Goal: Book appointment/travel/reservation

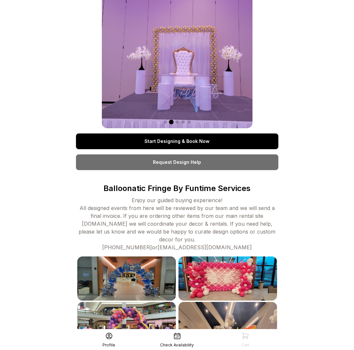
scroll to position [29, 0]
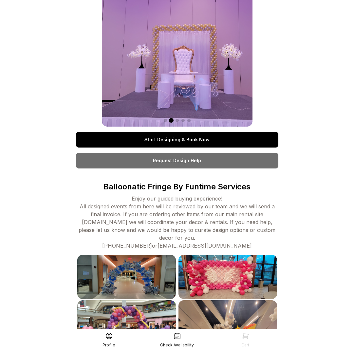
click at [101, 140] on link "Start Designing & Book Now" at bounding box center [177, 140] width 202 height 16
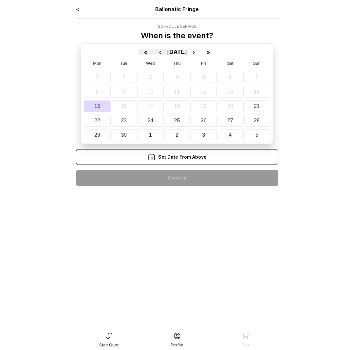
click at [201, 53] on button "›" at bounding box center [193, 52] width 14 height 6
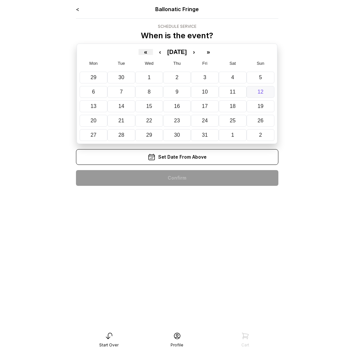
click at [259, 89] on button "12" at bounding box center [260, 92] width 28 height 12
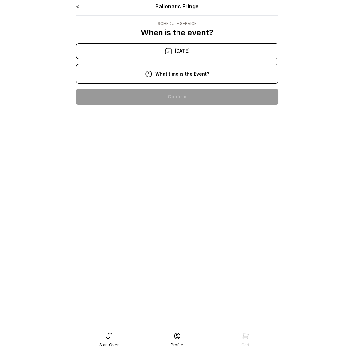
scroll to position [2, 0]
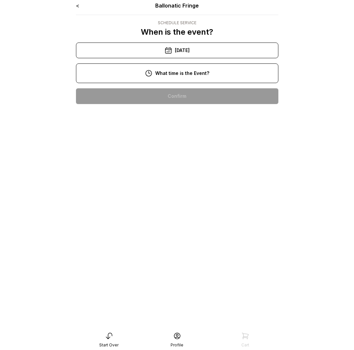
click at [205, 96] on div "8:00 pm" at bounding box center [177, 96] width 192 height 16
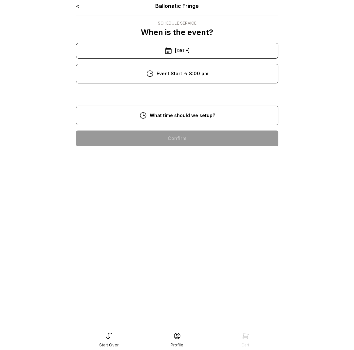
scroll to position [3, 0]
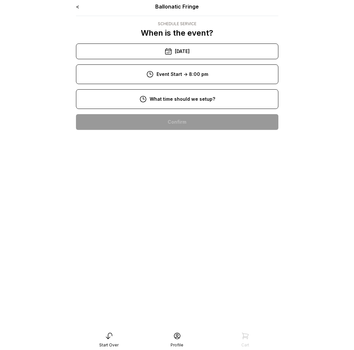
click at [184, 120] on div "6:00 pm" at bounding box center [177, 122] width 192 height 16
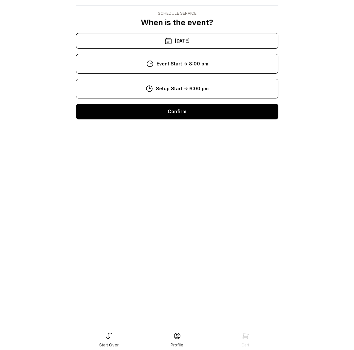
scroll to position [13, 0]
click at [277, 119] on div "Confirm" at bounding box center [177, 112] width 202 height 16
click at [273, 119] on div "Confirm" at bounding box center [177, 112] width 202 height 16
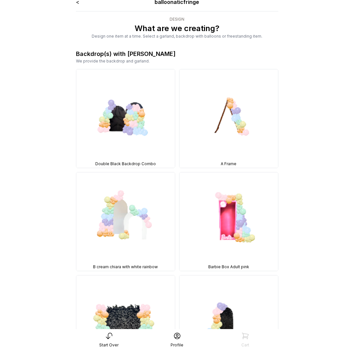
click at [78, 4] on link "<" at bounding box center [77, 2] width 3 height 7
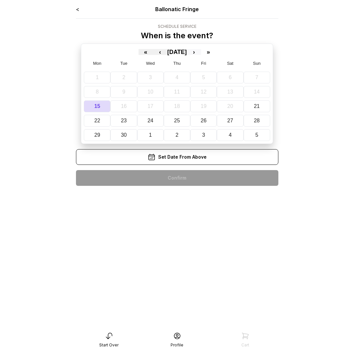
click at [201, 53] on button "›" at bounding box center [193, 52] width 14 height 6
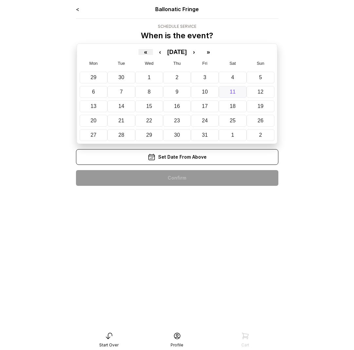
click at [233, 90] on abbr "11" at bounding box center [233, 92] width 6 height 6
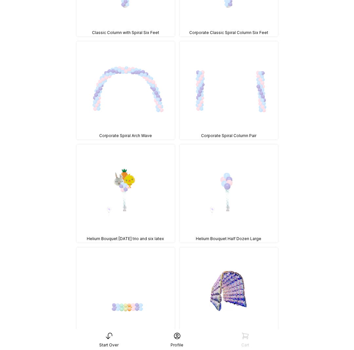
scroll to position [9880, 0]
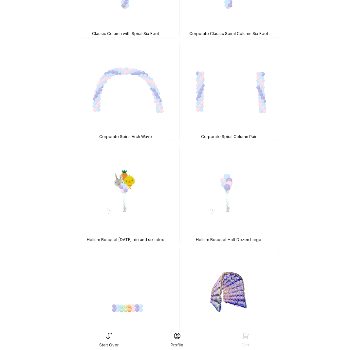
scroll to position [13, 0]
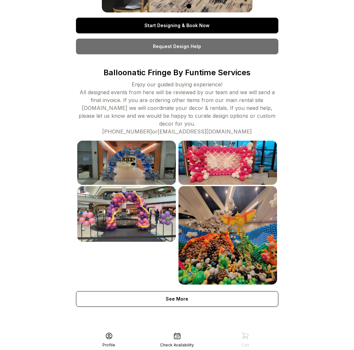
scroll to position [143, 0]
click at [225, 221] on img at bounding box center [227, 235] width 98 height 98
click at [222, 218] on img at bounding box center [227, 235] width 98 height 98
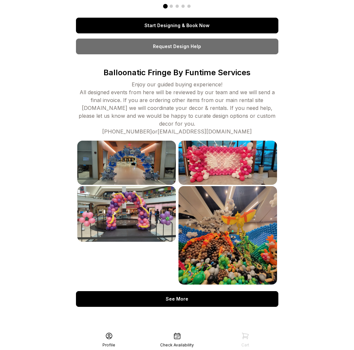
click at [121, 301] on div "See More" at bounding box center [177, 299] width 202 height 16
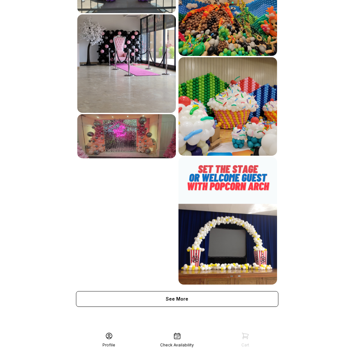
scroll to position [372, 0]
click at [106, 294] on div "See More" at bounding box center [177, 299] width 202 height 16
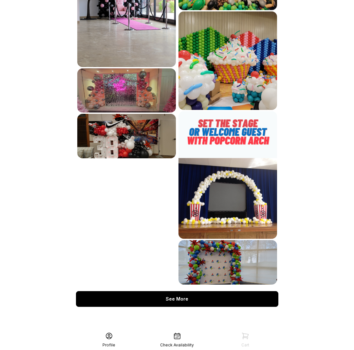
scroll to position [418, 0]
click at [115, 297] on div "See More" at bounding box center [177, 299] width 202 height 16
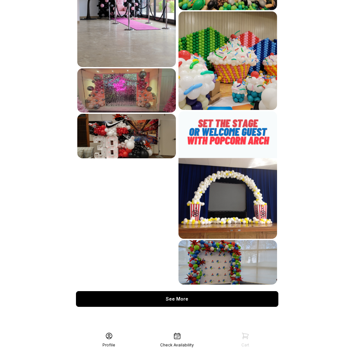
click at [148, 306] on div "See More" at bounding box center [177, 299] width 202 height 16
click at [148, 304] on div "See More" at bounding box center [177, 299] width 202 height 16
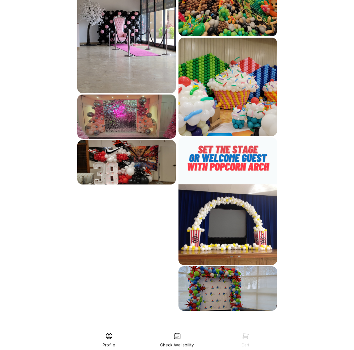
scroll to position [392, 0]
click at [214, 99] on img at bounding box center [227, 87] width 98 height 98
click at [177, 335] on icon at bounding box center [177, 336] width 8 height 8
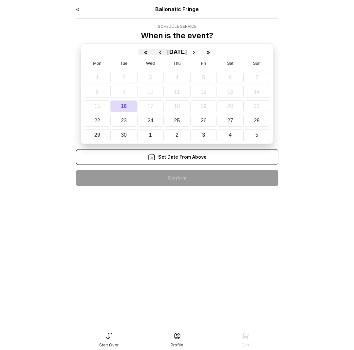
click at [215, 54] on button "»" at bounding box center [208, 52] width 14 height 6
click at [153, 53] on button "‹" at bounding box center [160, 52] width 14 height 6
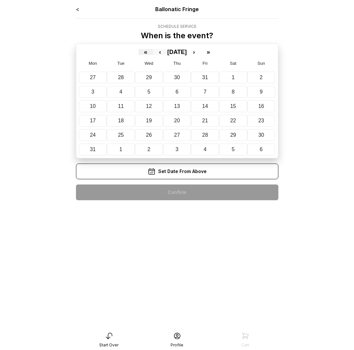
click at [153, 54] on button "‹" at bounding box center [160, 52] width 14 height 6
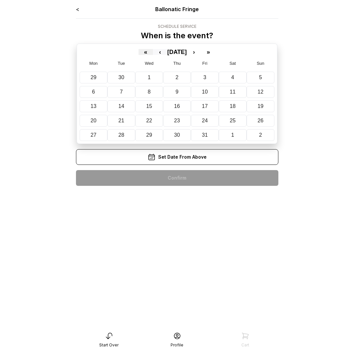
click at [153, 53] on button "‹" at bounding box center [160, 52] width 14 height 6
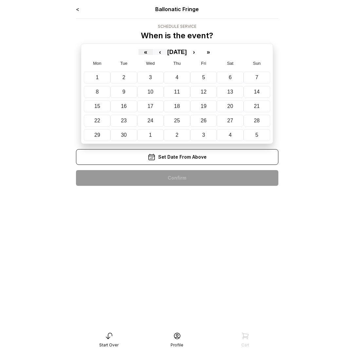
click at [153, 53] on button "‹" at bounding box center [160, 52] width 14 height 6
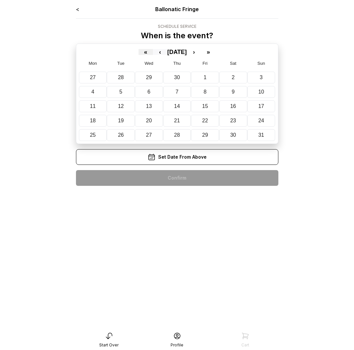
click at [153, 53] on button "‹" at bounding box center [160, 52] width 14 height 6
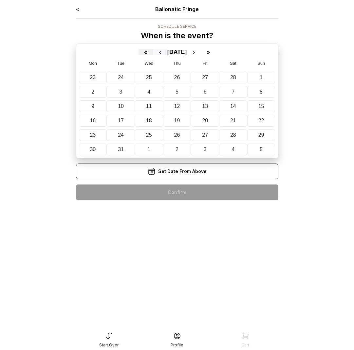
click at [153, 53] on button "‹" at bounding box center [160, 52] width 14 height 6
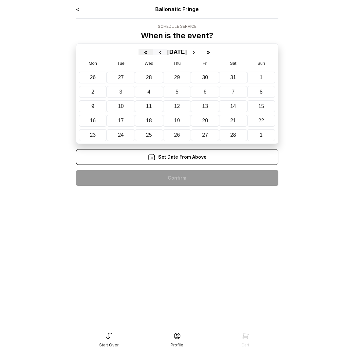
click at [153, 53] on button "‹" at bounding box center [160, 52] width 14 height 6
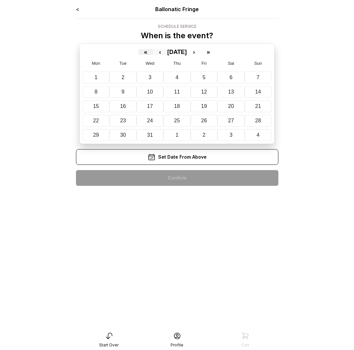
click at [153, 53] on button "‹" at bounding box center [160, 52] width 14 height 6
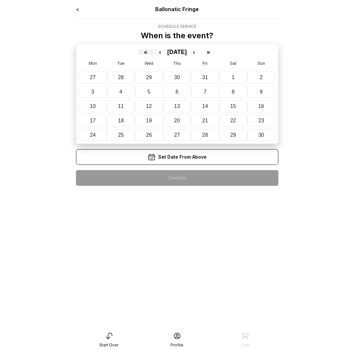
click at [153, 53] on button "‹" at bounding box center [160, 52] width 14 height 6
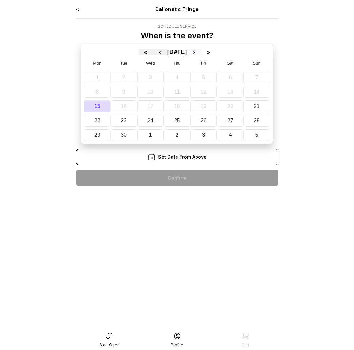
click at [201, 54] on button "›" at bounding box center [193, 52] width 14 height 6
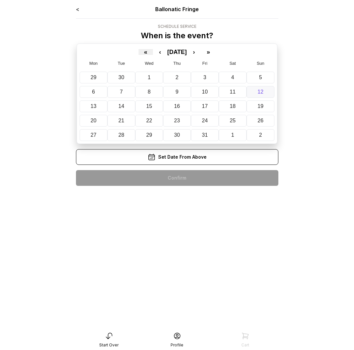
click at [267, 90] on button "12" at bounding box center [260, 92] width 28 height 12
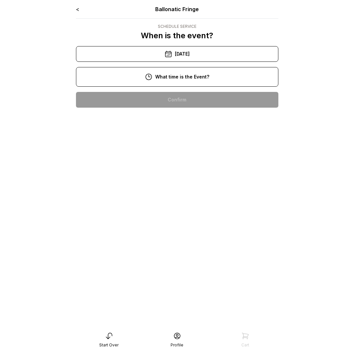
click at [198, 96] on div "8:00 pm" at bounding box center [177, 100] width 192 height 16
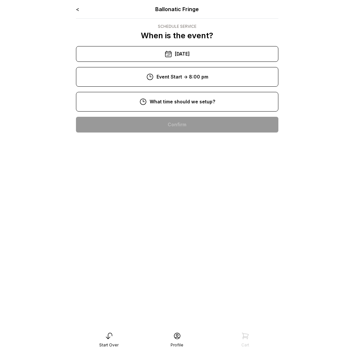
click at [245, 130] on div "< Ballonatic Fringe Schedule Service When is the event? « ‹ October 2025 › » Mo…" at bounding box center [177, 71] width 202 height 132
click at [208, 124] on div "6:00 pm" at bounding box center [177, 125] width 192 height 16
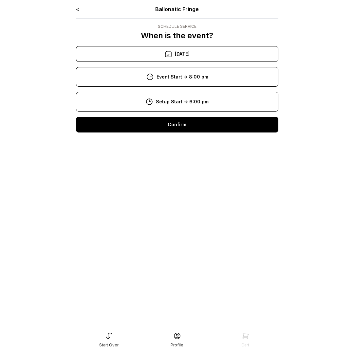
click at [206, 121] on div "Confirm" at bounding box center [177, 125] width 202 height 16
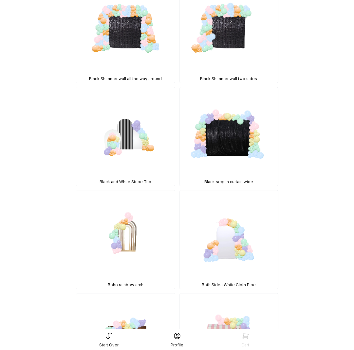
scroll to position [417, 0]
